Goal: Use online tool/utility: Utilize a website feature to perform a specific function

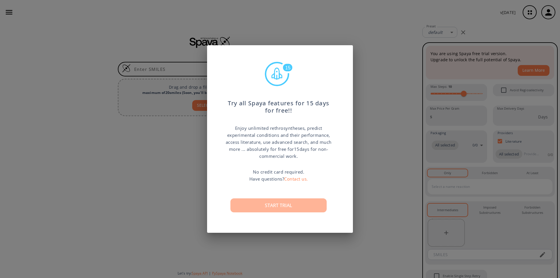
click at [284, 205] on button "Start trial" at bounding box center [278, 205] width 96 height 14
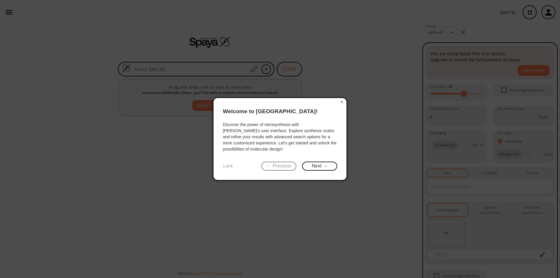
click at [343, 101] on button "×" at bounding box center [341, 102] width 9 height 8
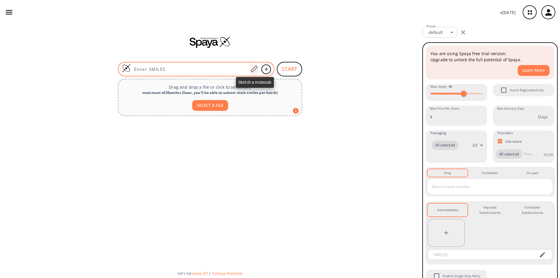
click at [255, 71] on icon at bounding box center [254, 69] width 8 height 8
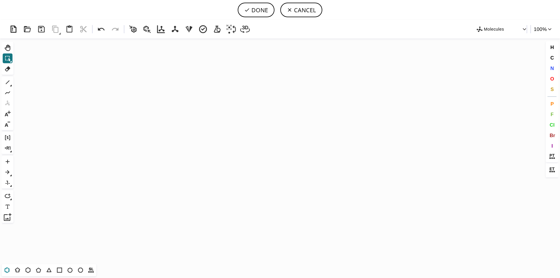
drag, startPoint x: 8, startPoint y: 270, endPoint x: 134, endPoint y: 201, distance: 143.9
click at [10, 269] on icon at bounding box center [7, 270] width 8 height 8
drag, startPoint x: 147, startPoint y: 187, endPoint x: 186, endPoint y: 221, distance: 51.1
click at [147, 187] on icon "Created with [PERSON_NAME] 2.3.0" at bounding box center [280, 150] width 528 height 225
click at [8, 82] on icon at bounding box center [8, 82] width 4 height 4
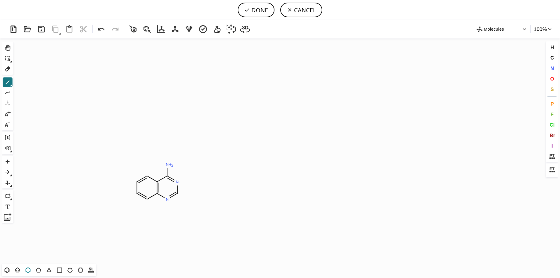
click at [27, 268] on icon at bounding box center [28, 270] width 5 height 6
click at [7, 79] on icon at bounding box center [8, 82] width 8 height 8
click at [249, 13] on button "DONE" at bounding box center [256, 10] width 37 height 15
type input "C1C=CC2N=CN=C(N3CCC(C(=O)OCO)CC3)C=2C=1"
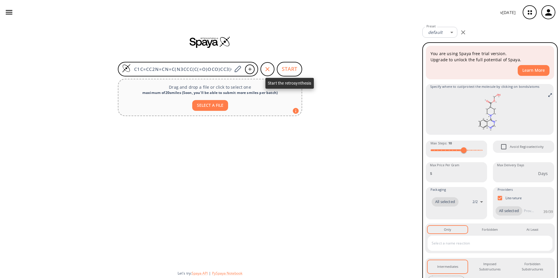
click at [280, 71] on button "START" at bounding box center [289, 69] width 25 height 15
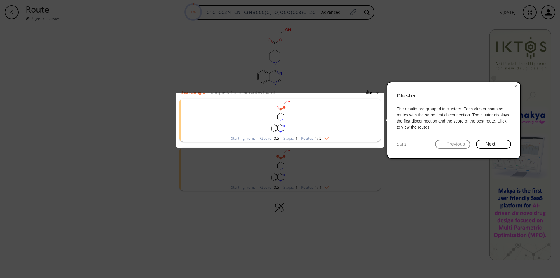
click at [514, 85] on button "×" at bounding box center [515, 86] width 9 height 8
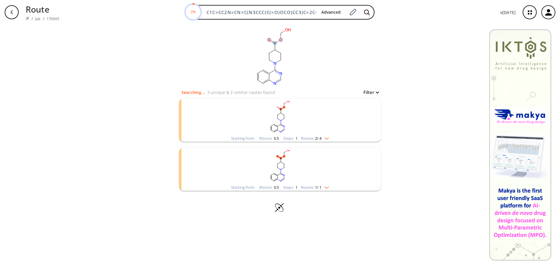
click at [279, 39] on ellipse at bounding box center [280, 40] width 4 height 4
click at [275, 43] on ellipse at bounding box center [275, 43] width 4 height 4
click at [307, 69] on rect at bounding box center [273, 56] width 117 height 64
click at [317, 122] on rect "clusters" at bounding box center [280, 117] width 152 height 36
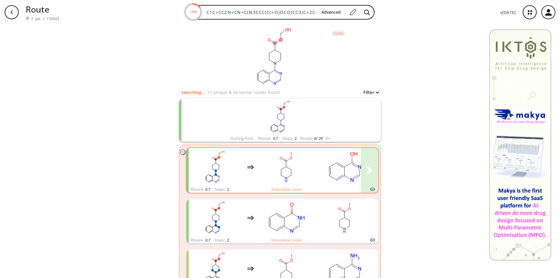
click at [264, 170] on rect "clusters" at bounding box center [286, 167] width 52 height 36
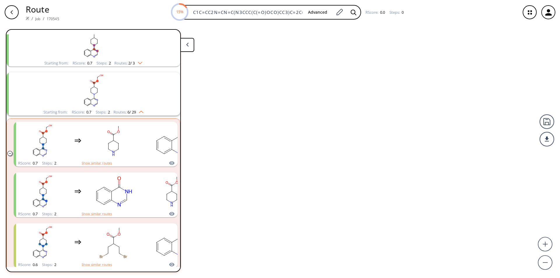
scroll to position [111, 0]
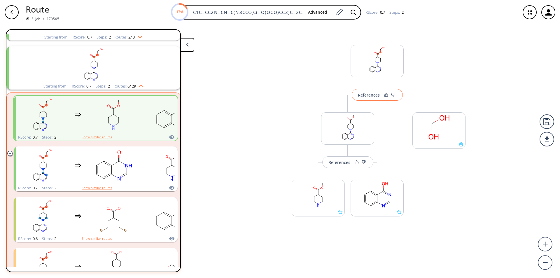
click at [369, 98] on button "References" at bounding box center [377, 95] width 51 height 12
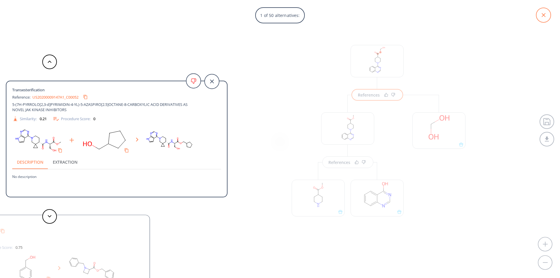
click at [543, 15] on icon at bounding box center [543, 15] width 15 height 15
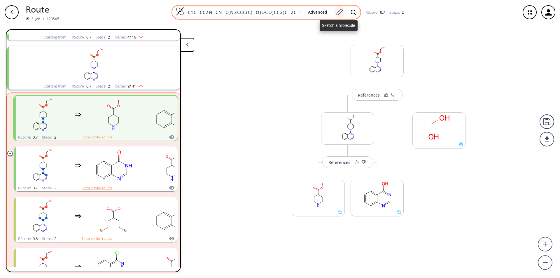
click at [339, 12] on icon at bounding box center [339, 12] width 8 height 8
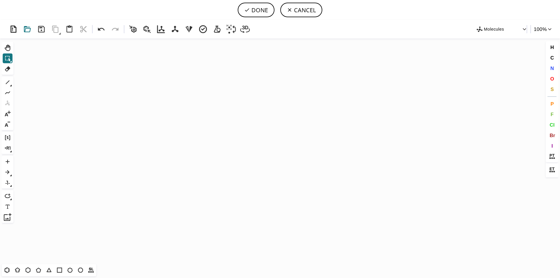
click at [28, 29] on icon at bounding box center [27, 29] width 10 height 10
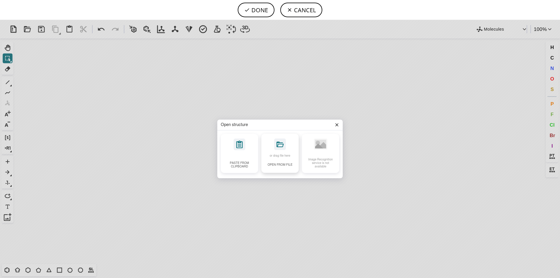
click at [278, 145] on icon at bounding box center [280, 144] width 12 height 12
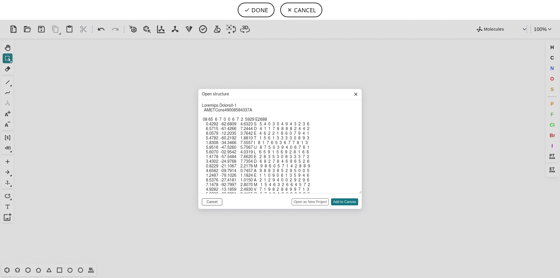
click at [212, 203] on button "Cancel" at bounding box center [212, 201] width 20 height 7
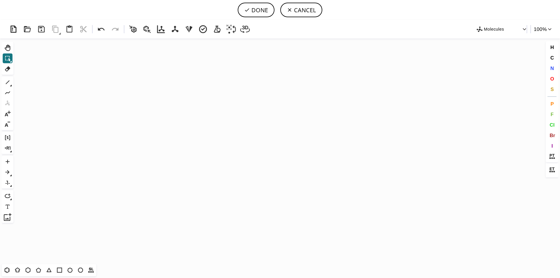
click at [297, 16] on button "CANCEL" at bounding box center [301, 10] width 42 height 15
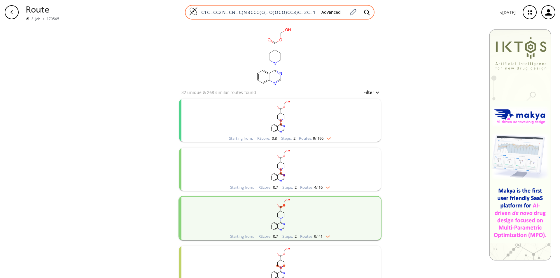
click at [305, 10] on input "C1C=CC2N=CN=C(N3CCC(C(=O)OCO)CC3)C=2C=1" at bounding box center [257, 12] width 119 height 6
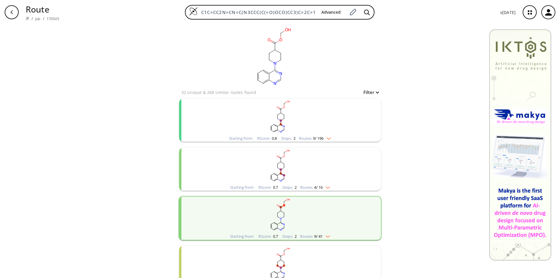
drag, startPoint x: 315, startPoint y: 13, endPoint x: 173, endPoint y: 5, distance: 141.7
click at [173, 5] on div "C1C=CC2N=CN=C(N3CCC(C(=O)OCO)CC3)C=2C=1 Advanced" at bounding box center [279, 12] width 431 height 15
paste input
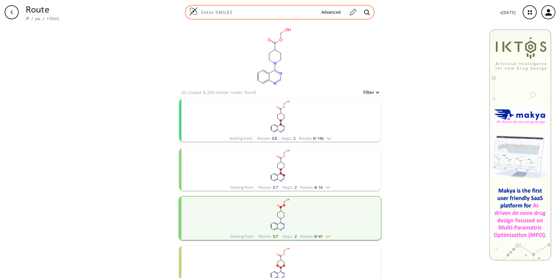
click at [258, 15] on div "Advanced" at bounding box center [280, 12] width 190 height 15
paste input "[H]C([H])([H])N(C1=CC=CC=C1C(OC([H])([H])[H])=C2/C=C/C(C([H])([H])[H])=N/N([H])…"
type input "[H]C([H])([H])N(C1=CC=CC=C1C(OC([H])([H])[H])=C2/C=C/C(C([H])([H])[H])=N/N([H])…"
click at [367, 14] on icon at bounding box center [367, 12] width 6 height 6
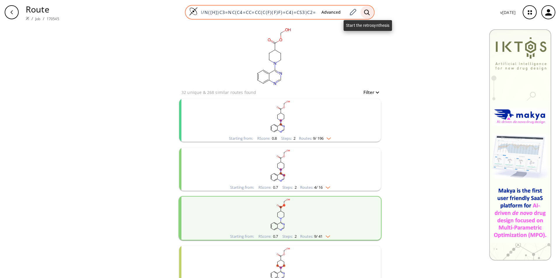
scroll to position [0, 180]
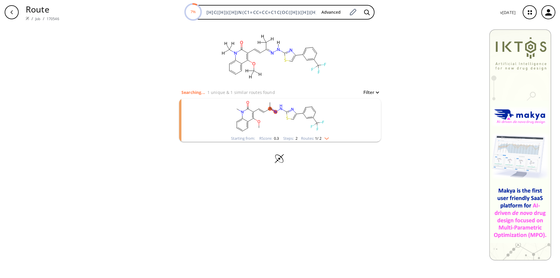
click at [329, 114] on rect "clusters" at bounding box center [280, 117] width 152 height 36
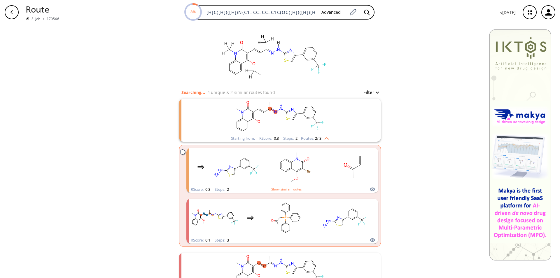
click at [403, 172] on div "clear Searching... 4 unique & 2 similar routes found Filter Starting from: RSco…" at bounding box center [280, 175] width 560 height 303
click at [182, 152] on icon "clusters" at bounding box center [182, 151] width 5 height 5
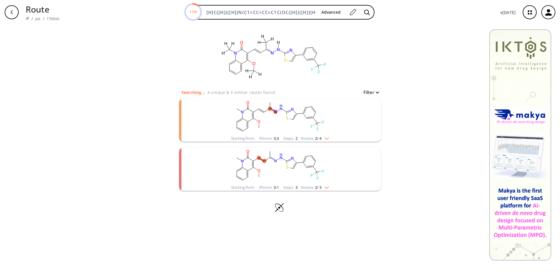
click at [278, 172] on rect "clusters" at bounding box center [280, 166] width 152 height 36
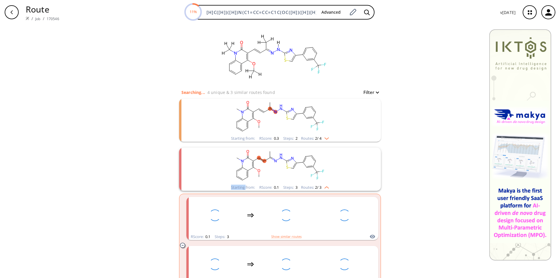
click at [278, 172] on rect "clusters" at bounding box center [280, 166] width 152 height 36
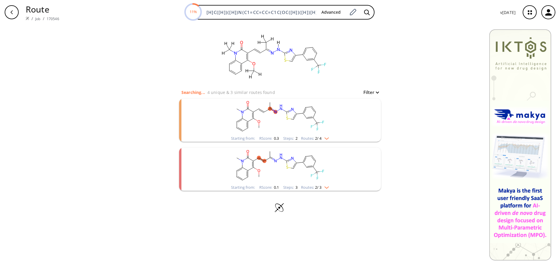
click at [278, 172] on rect "clusters" at bounding box center [280, 166] width 152 height 36
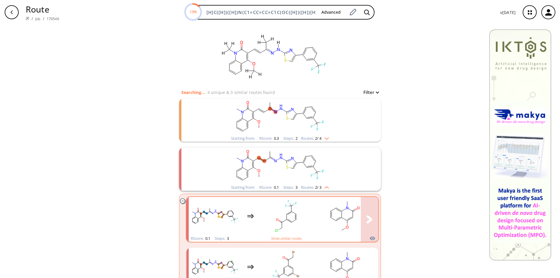
click at [227, 204] on rect "clusters" at bounding box center [215, 216] width 52 height 36
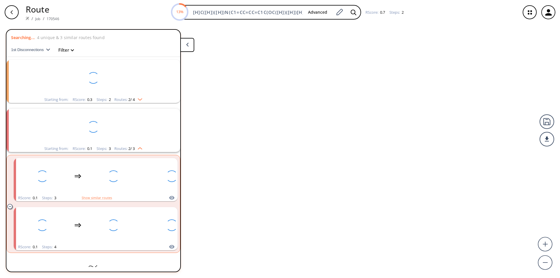
scroll to position [10, 0]
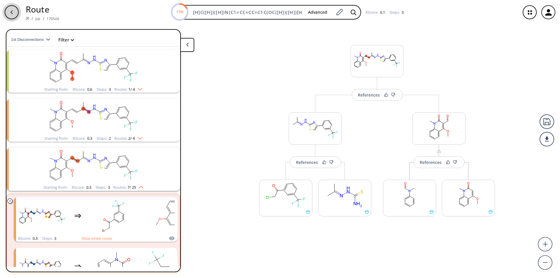
click at [12, 12] on icon "button" at bounding box center [11, 12] width 5 height 5
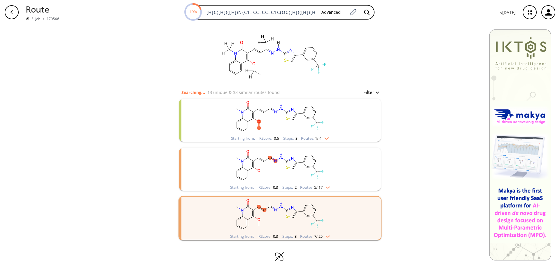
click at [278, 115] on rect "clusters" at bounding box center [280, 117] width 152 height 36
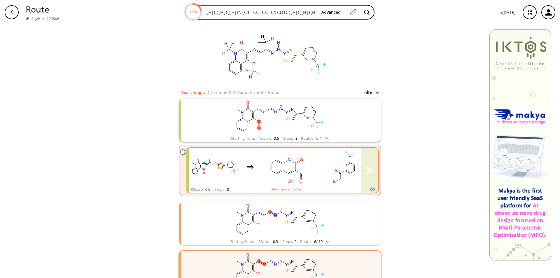
click at [290, 157] on rect "clusters" at bounding box center [286, 167] width 52 height 36
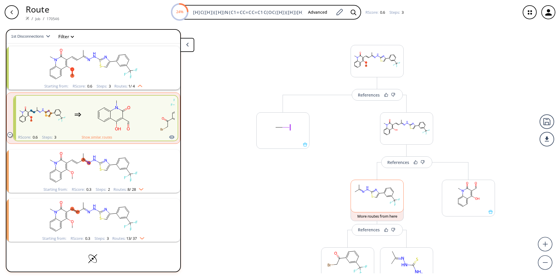
click at [379, 200] on rect at bounding box center [377, 195] width 52 height 30
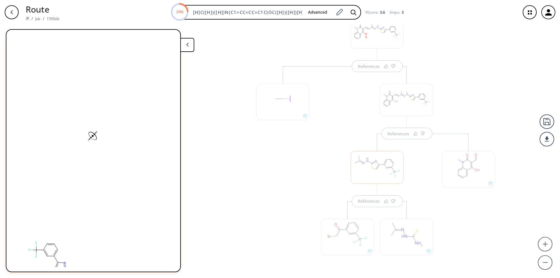
scroll to position [57, 0]
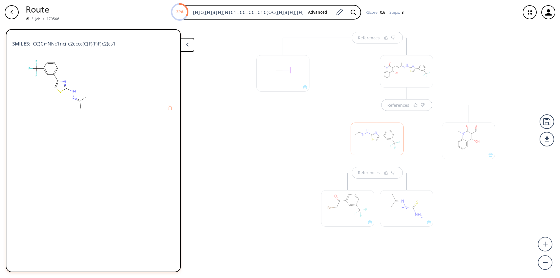
click at [458, 206] on div at bounding box center [468, 177] width 59 height 145
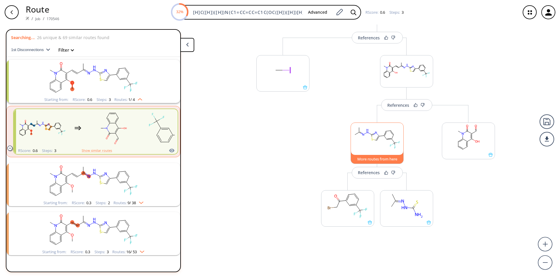
click at [380, 157] on button "More routes from here" at bounding box center [376, 157] width 53 height 13
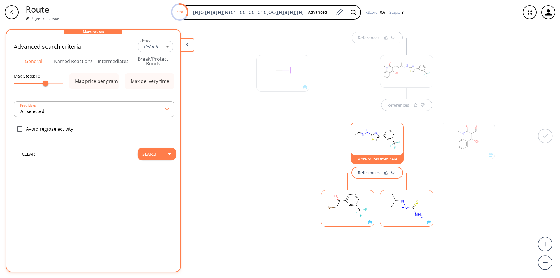
type input "-1"
type input "All selected"
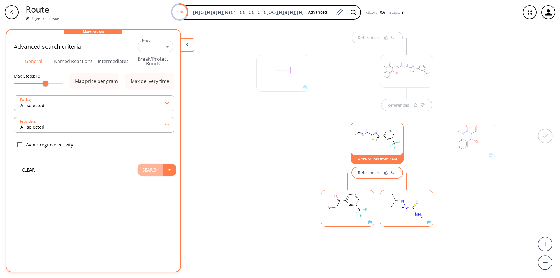
click at [149, 169] on button "Search" at bounding box center [150, 170] width 25 height 12
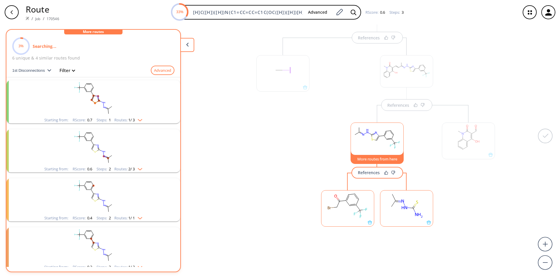
click at [126, 106] on rect "clusters" at bounding box center [93, 98] width 152 height 36
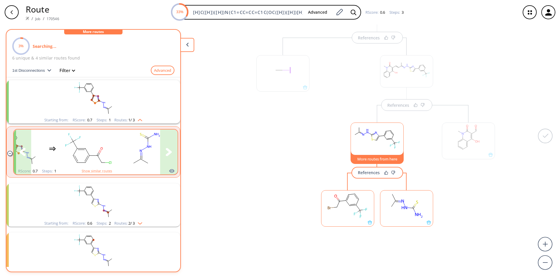
click at [166, 152] on icon "clusters" at bounding box center [169, 152] width 6 height 8
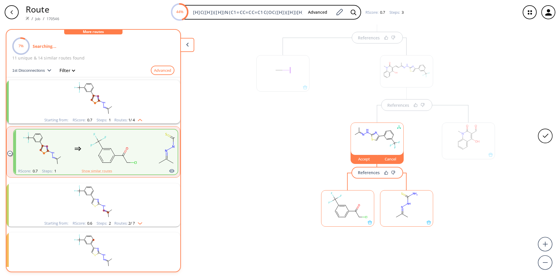
click at [283, 181] on div at bounding box center [282, 150] width 59 height 224
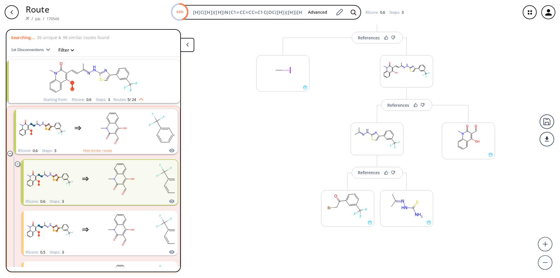
click at [348, 210] on rect at bounding box center [347, 205] width 52 height 30
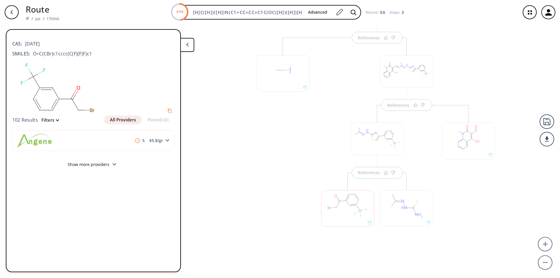
click at [268, 165] on div at bounding box center [282, 150] width 59 height 224
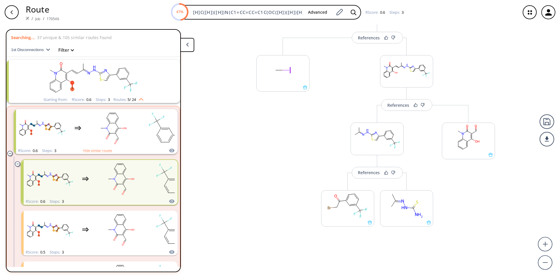
click at [17, 162] on icon "clusters" at bounding box center [17, 163] width 5 height 5
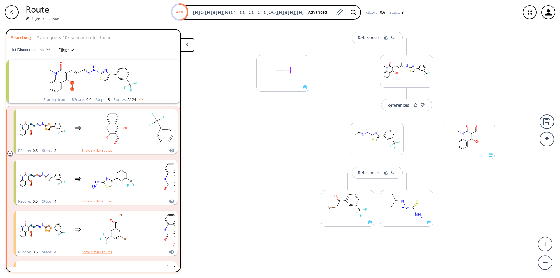
click at [10, 154] on icon "clusters" at bounding box center [9, 153] width 5 height 5
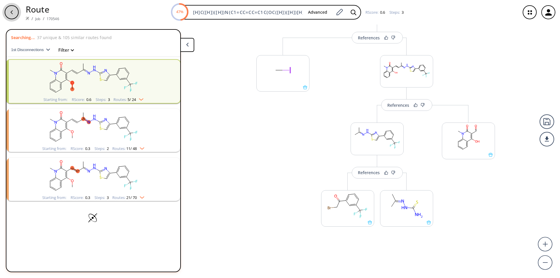
click at [9, 9] on div "button" at bounding box center [12, 12] width 14 height 14
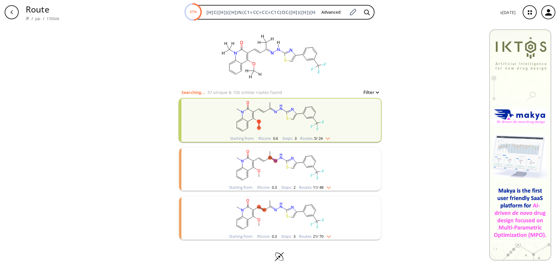
click at [406, 129] on div "clear Searching... 37 unique & 105 similar routes found Filter Starting from: R…" at bounding box center [280, 150] width 560 height 253
click at [409, 130] on div "clear Searching... 41 unique & 120 similar routes found Filter Starting from: R…" at bounding box center [280, 150] width 560 height 253
click at [254, 49] on ellipse at bounding box center [254, 49] width 4 height 4
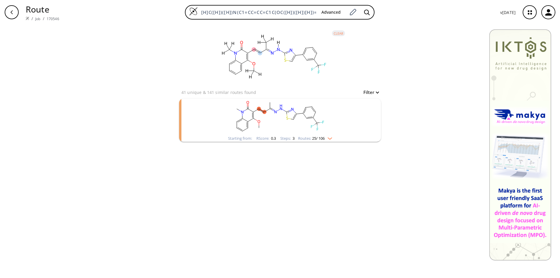
click at [272, 52] on ellipse at bounding box center [272, 53] width 4 height 4
click at [260, 53] on ellipse at bounding box center [260, 53] width 4 height 4
click at [295, 55] on icon at bounding box center [293, 58] width 3 height 6
click at [284, 52] on icon at bounding box center [283, 52] width 2 height 1
click at [276, 113] on icon "clusters" at bounding box center [275, 111] width 2 height 3
